Goal: Transaction & Acquisition: Book appointment/travel/reservation

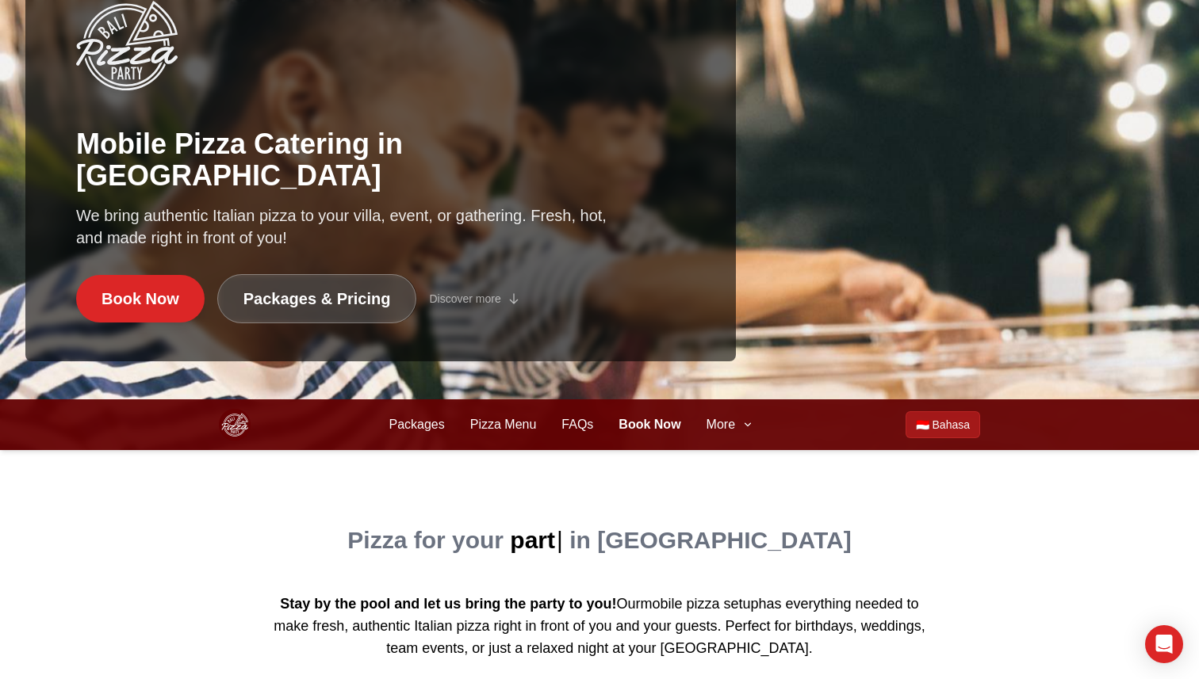
scroll to position [284, 0]
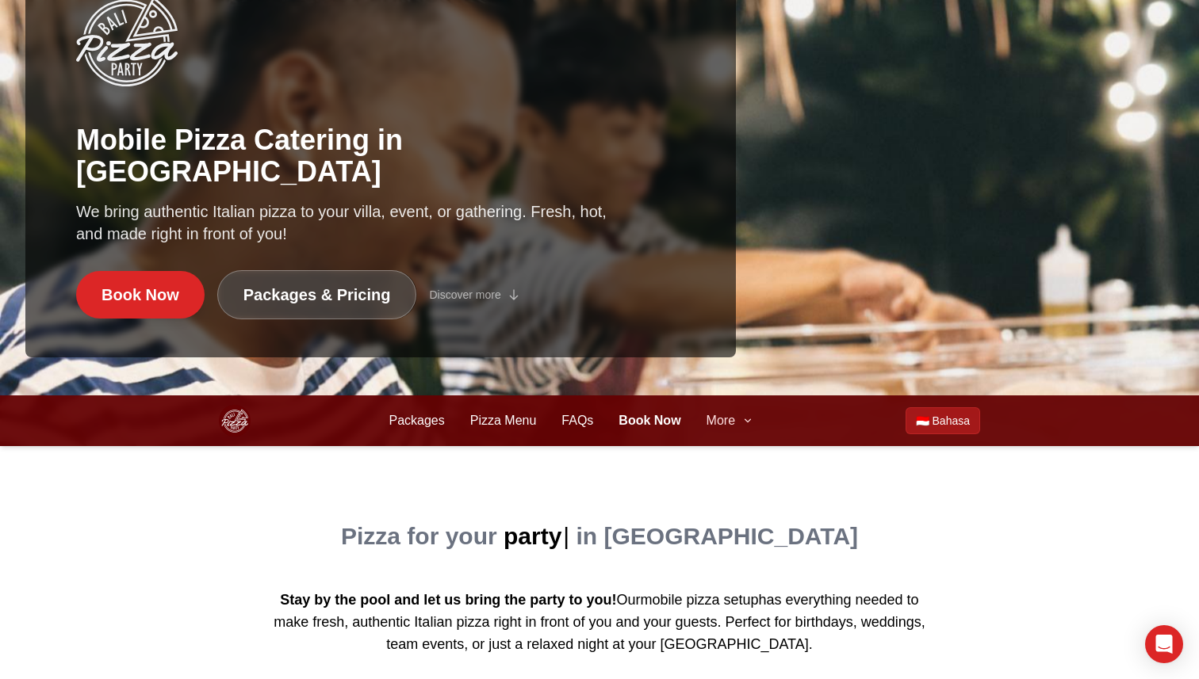
click at [728, 422] on span "More" at bounding box center [720, 421] width 29 height 19
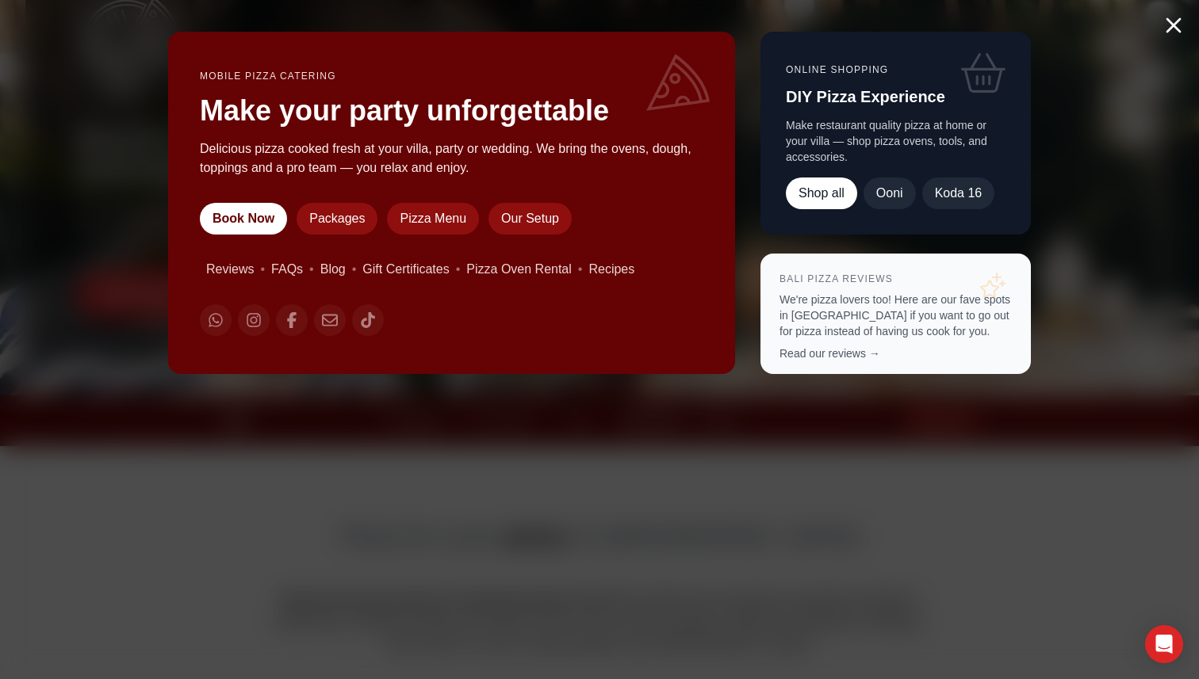
click at [844, 339] on p "We're pizza lovers too! Here are our fave spots in [GEOGRAPHIC_DATA] if you wan…" at bounding box center [895, 316] width 232 height 48
click at [840, 355] on link "Read our reviews →" at bounding box center [829, 353] width 101 height 13
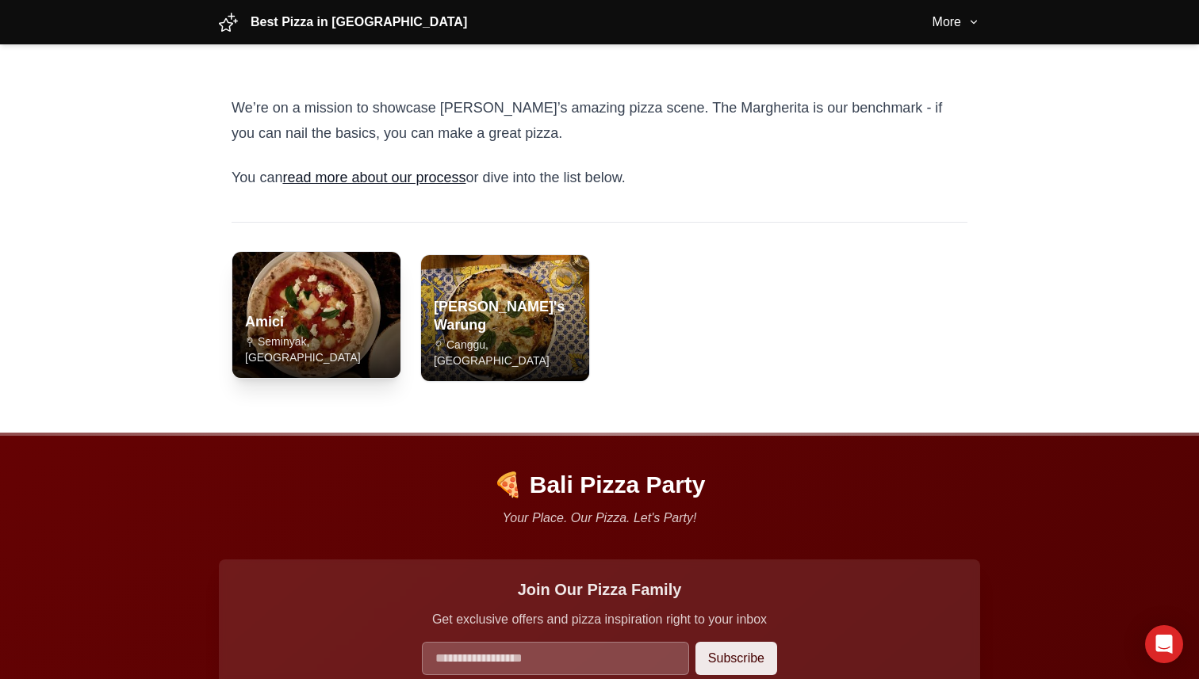
click at [317, 308] on img "Read review of Amici" at bounding box center [316, 315] width 177 height 132
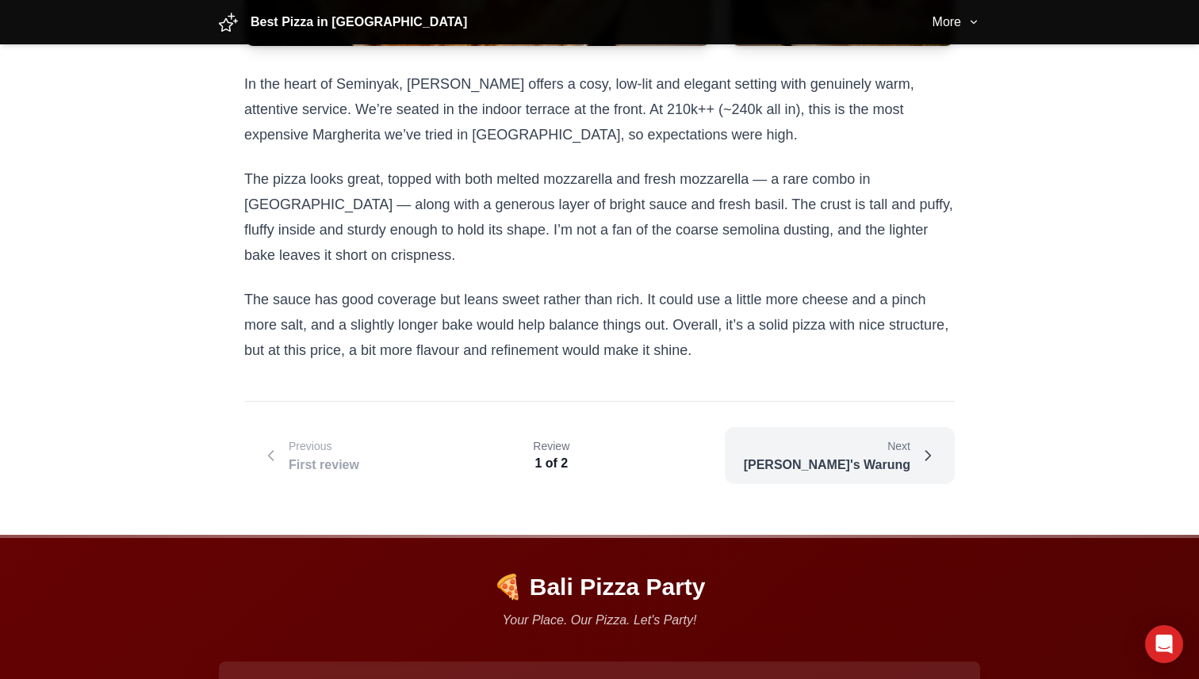
scroll to position [473, 0]
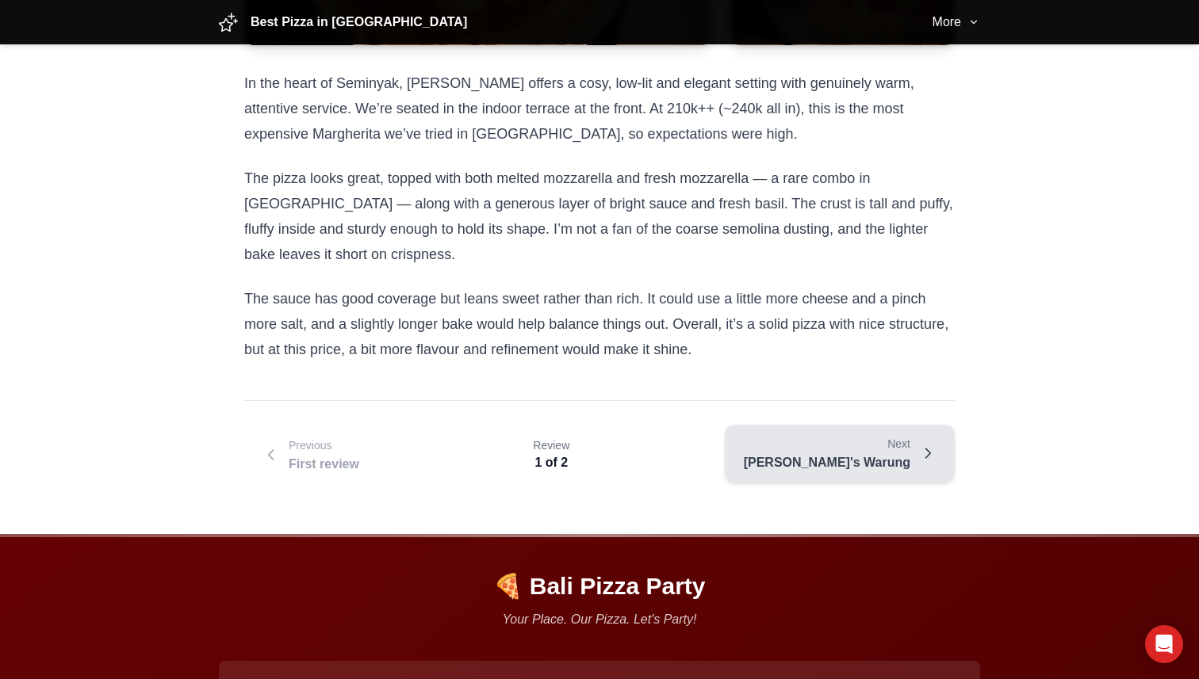
click at [893, 469] on div "Anita's Warung" at bounding box center [827, 463] width 167 height 19
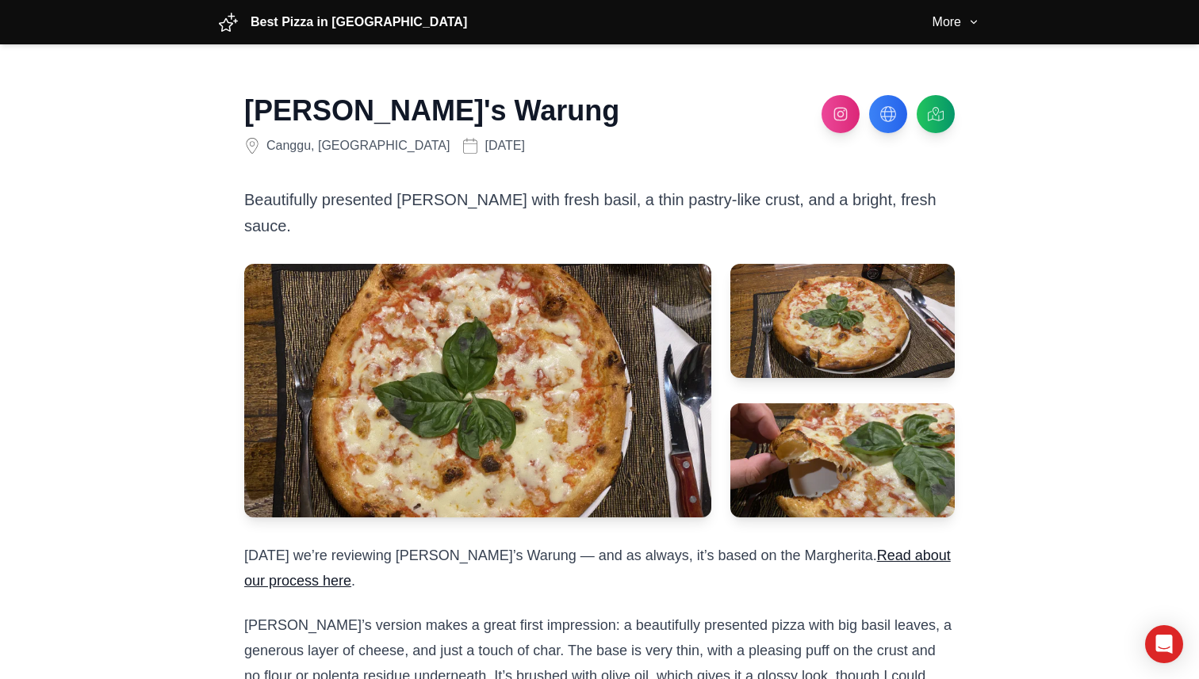
click at [316, 29] on span "Best Pizza in Bali" at bounding box center [359, 22] width 216 height 19
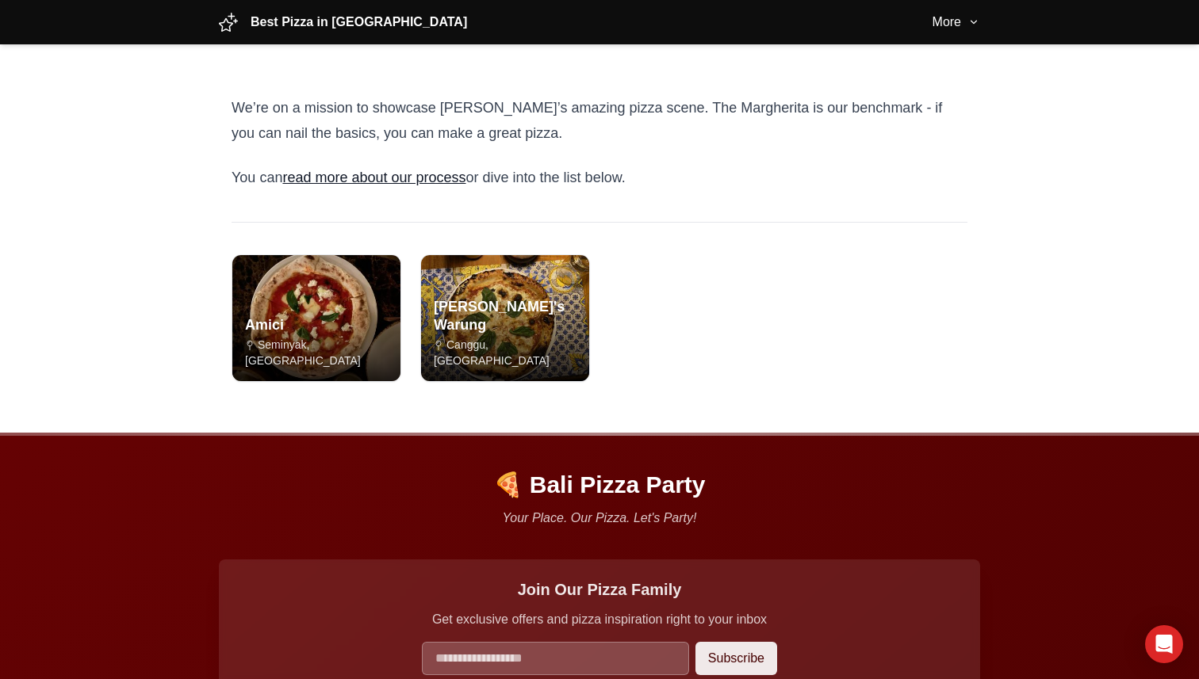
click at [359, 178] on link "read more about our process" at bounding box center [373, 178] width 183 height 16
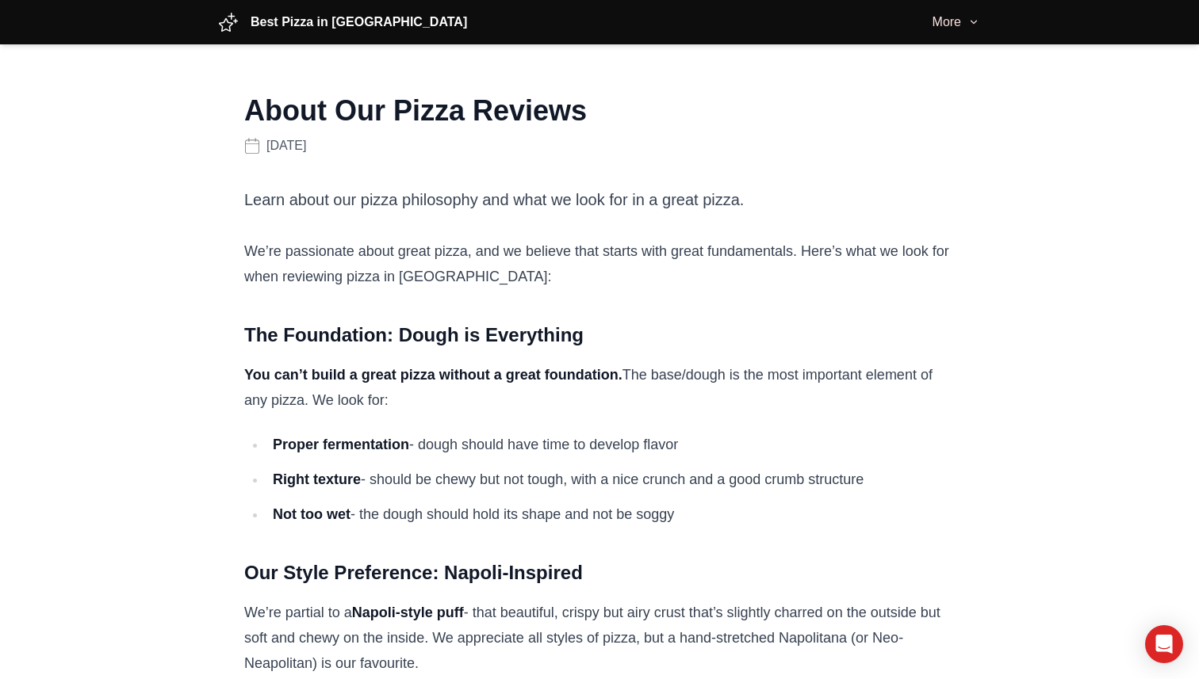
click at [951, 20] on span "More" at bounding box center [946, 22] width 29 height 19
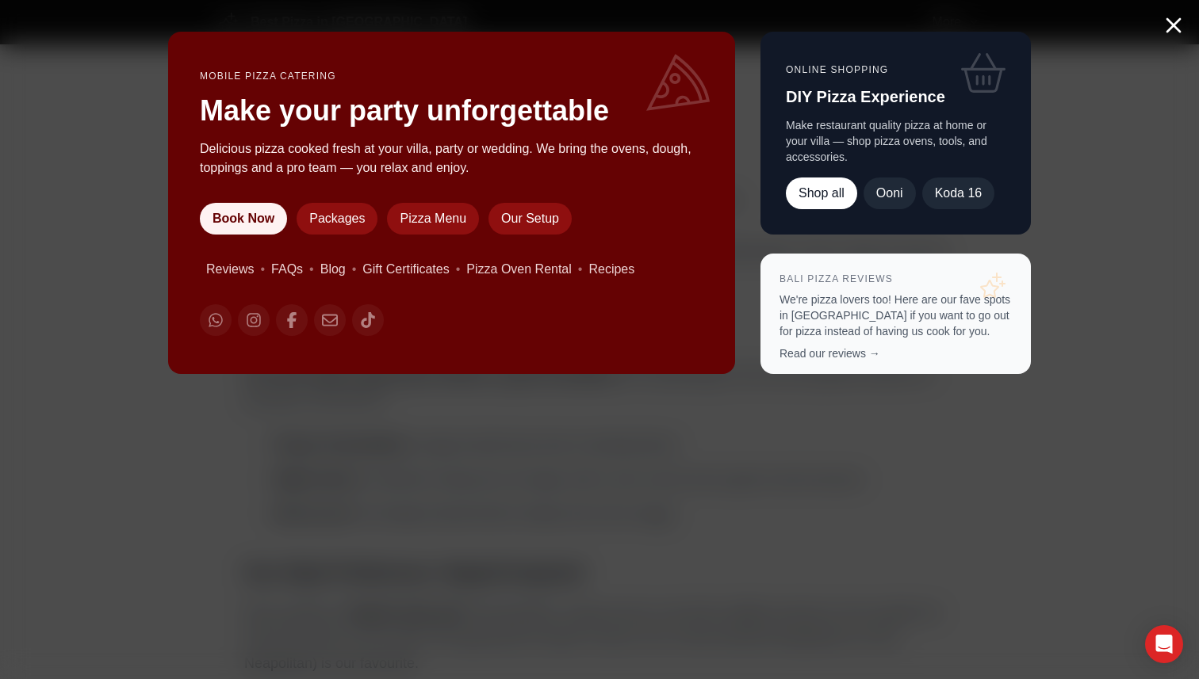
click at [244, 210] on link "Book Now" at bounding box center [243, 219] width 87 height 32
